Goal: Navigation & Orientation: Find specific page/section

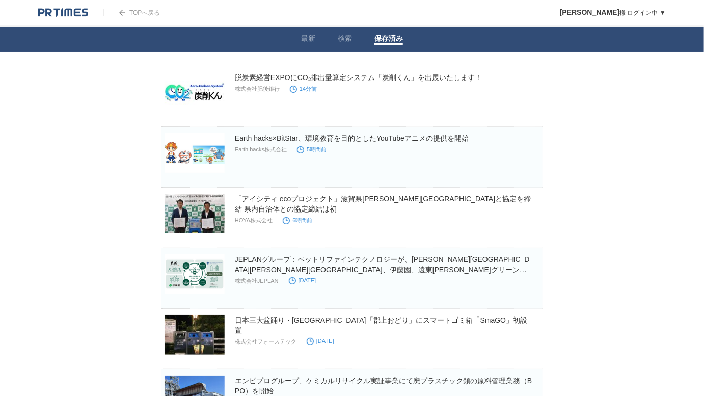
click at [312, 40] on link "最新" at bounding box center [308, 39] width 14 height 11
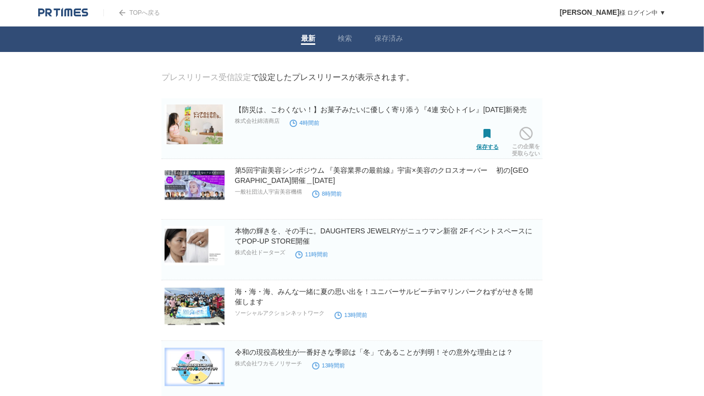
click at [485, 134] on span at bounding box center [487, 133] width 13 height 13
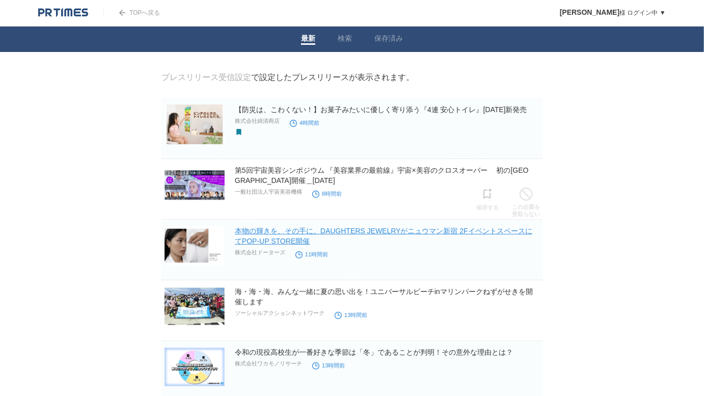
scroll to position [92, 0]
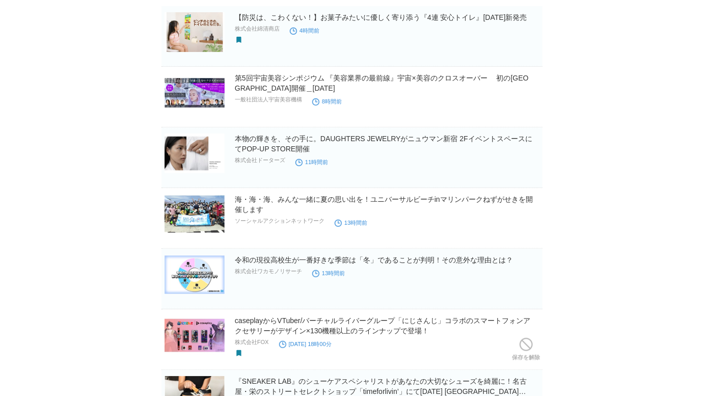
click at [522, 342] on span at bounding box center [526, 344] width 13 height 13
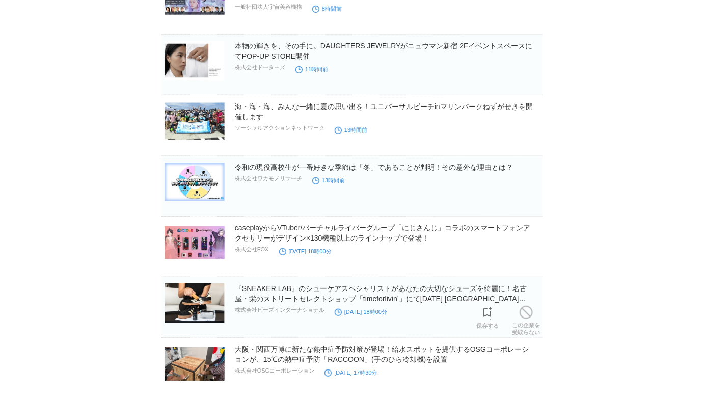
scroll to position [0, 0]
